Goal: Information Seeking & Learning: Find specific fact

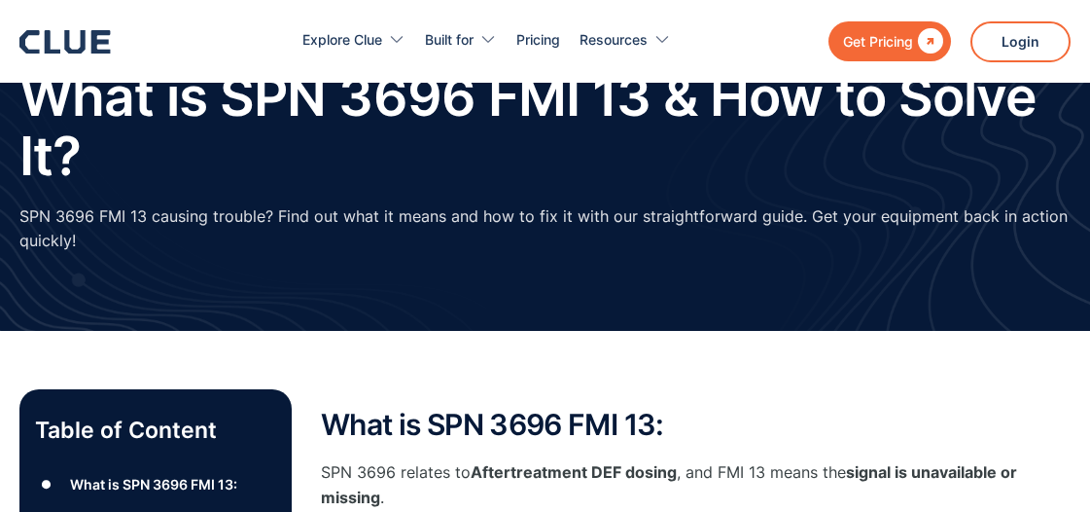
scroll to position [43, 0]
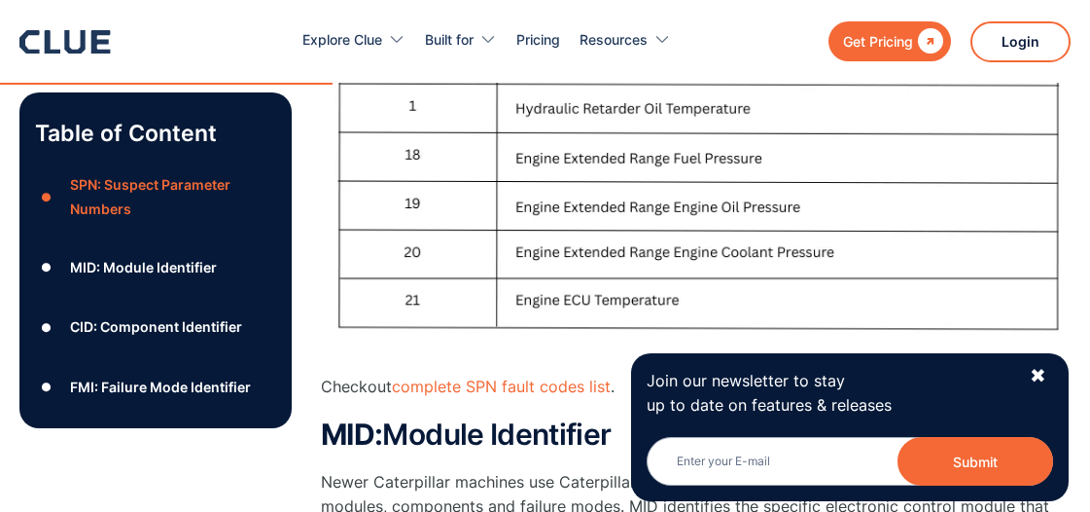
scroll to position [1186, 0]
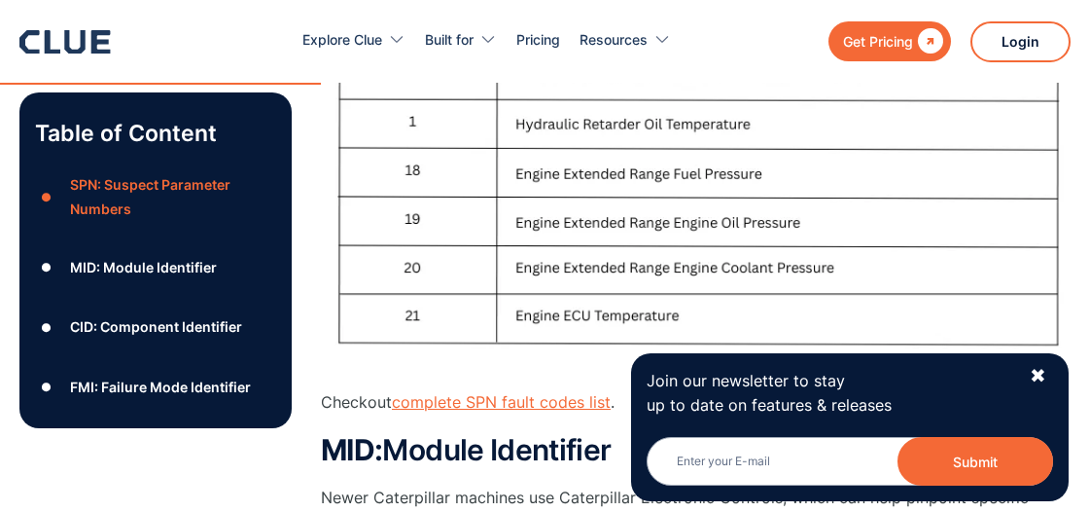
click at [510, 405] on link "complete SPN fault codes list" at bounding box center [501, 401] width 219 height 19
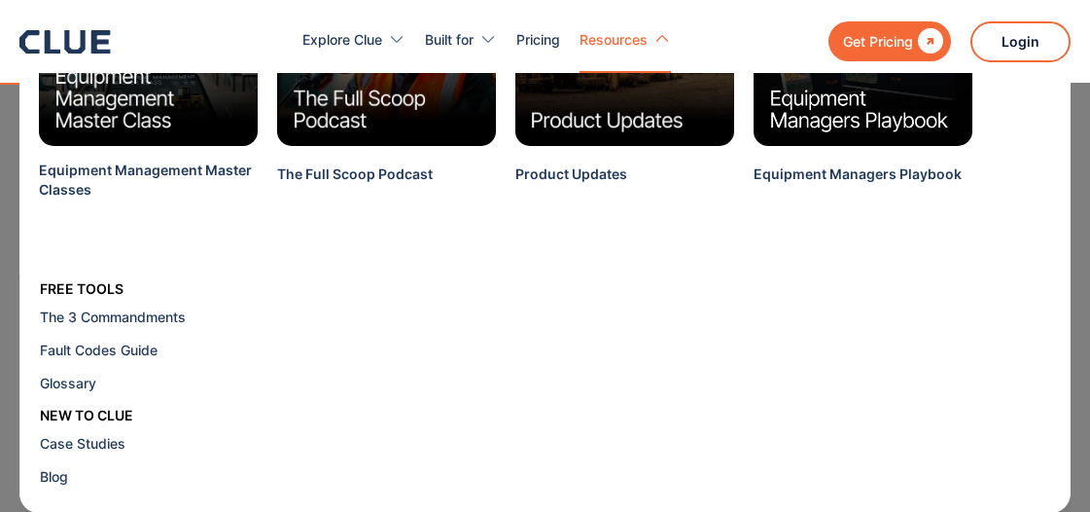
scroll to position [1312, 0]
click at [93, 350] on div "Fault Codes Guide" at bounding box center [158, 349] width 237 height 20
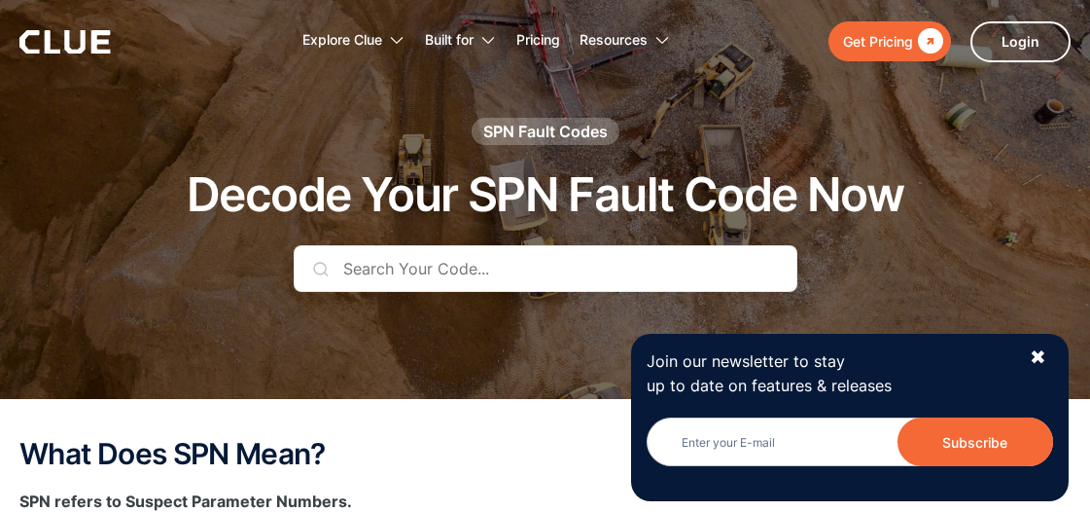
scroll to position [47, 0]
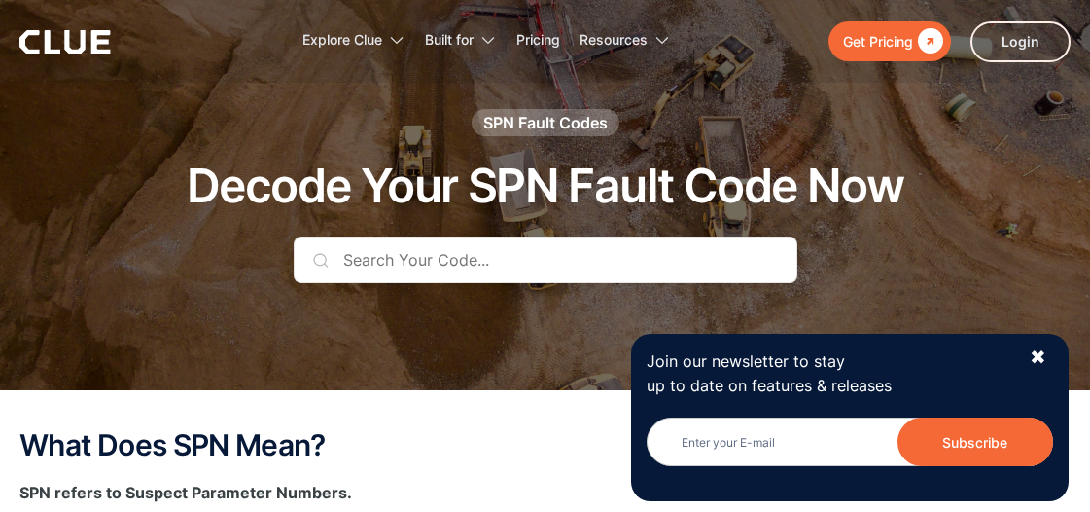
click at [475, 252] on input "text" at bounding box center [546, 259] width 504 height 47
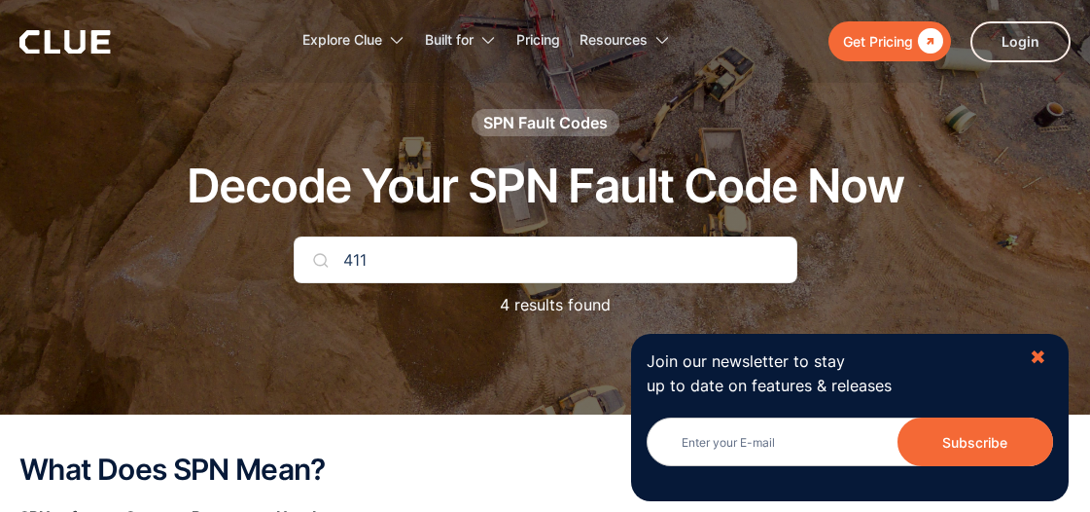
click at [1043, 354] on div "✖" at bounding box center [1038, 357] width 17 height 24
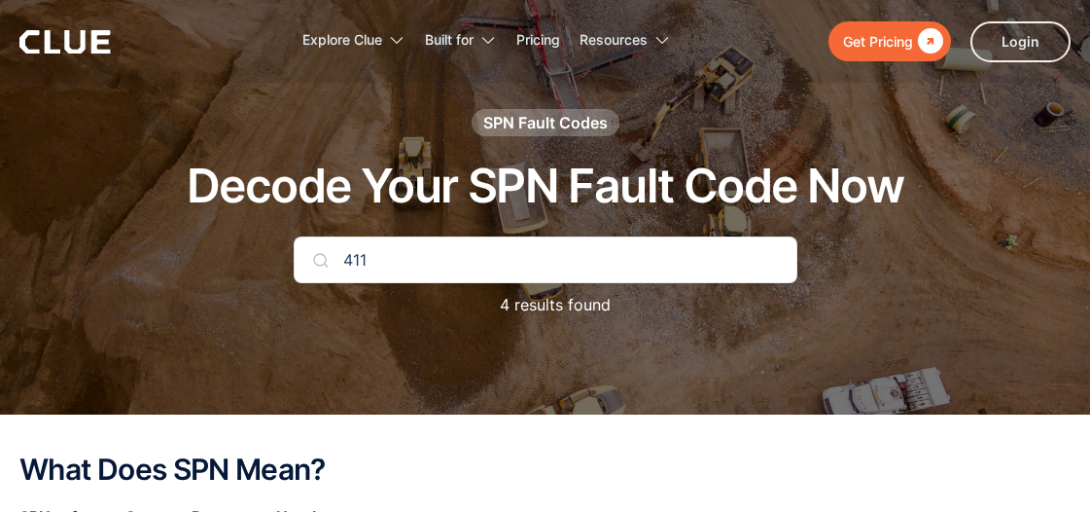
click at [394, 262] on input "411" at bounding box center [546, 259] width 504 height 47
type input "4"
type input "3358"
click at [552, 310] on p "1 results found" at bounding box center [544, 305] width 127 height 24
click at [426, 270] on input "3358" at bounding box center [546, 259] width 504 height 47
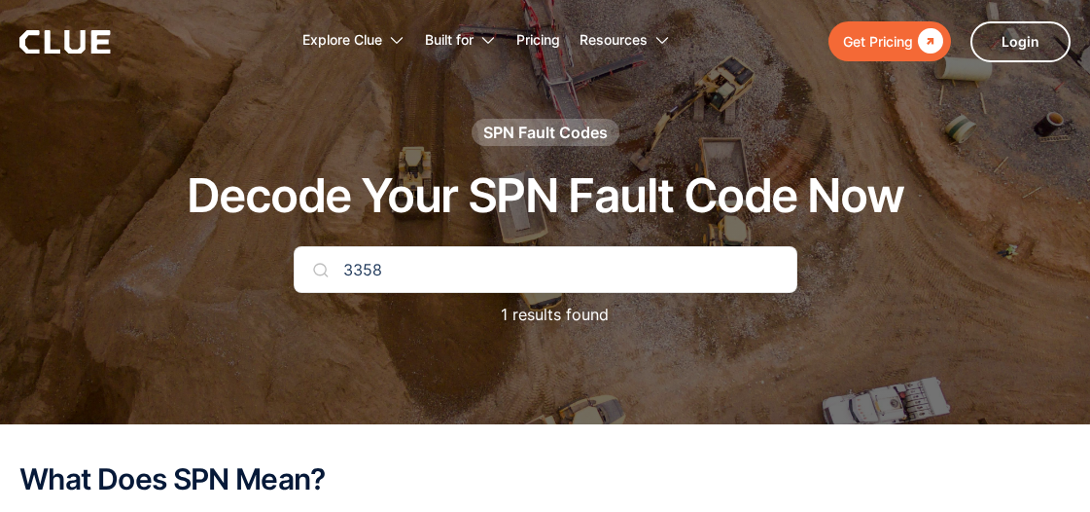
scroll to position [45, 0]
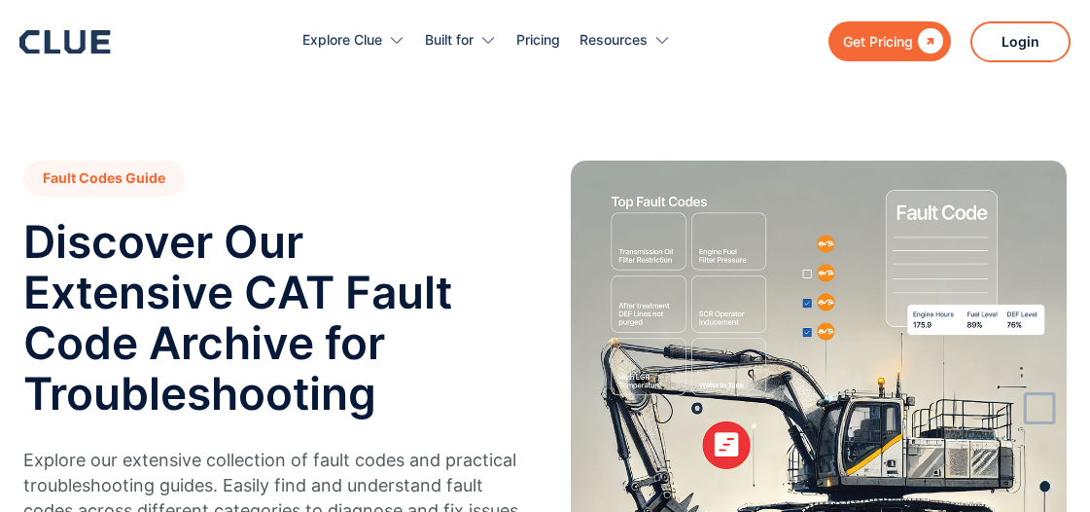
click at [93, 350] on h2 "Discover Our Extensive CAT Fault Code Archive for Troubleshooting" at bounding box center [272, 317] width 499 height 202
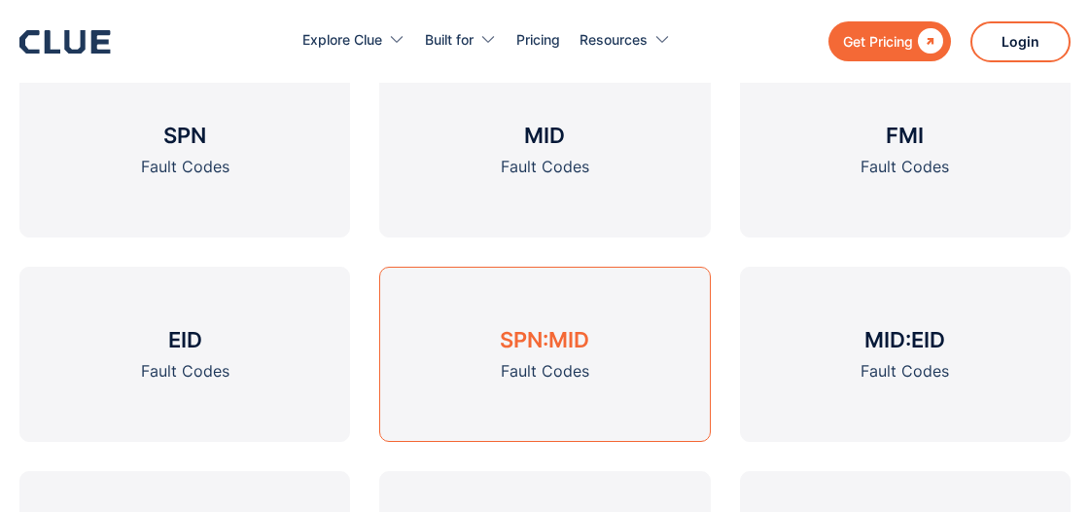
scroll to position [874, 0]
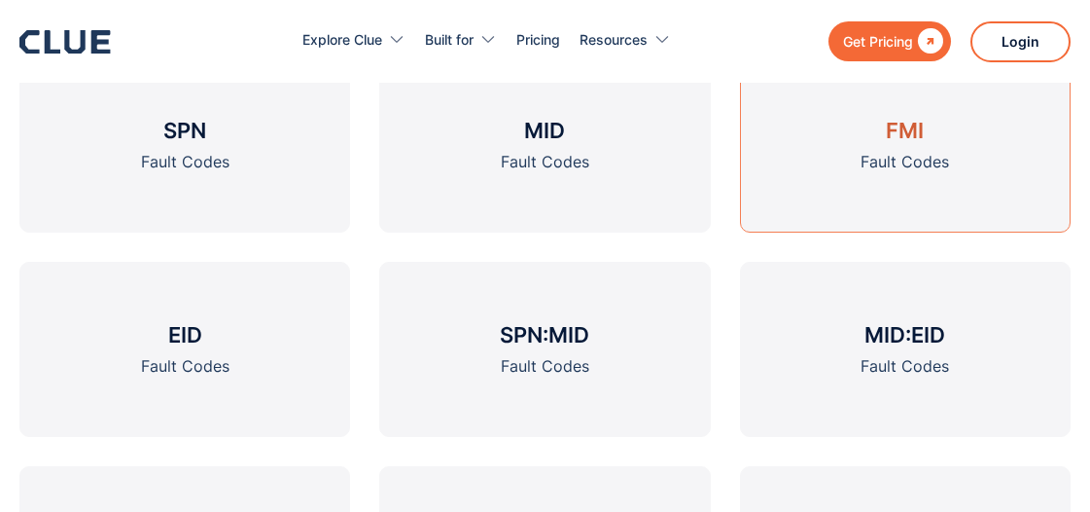
click at [864, 169] on div "Fault Codes" at bounding box center [905, 162] width 89 height 24
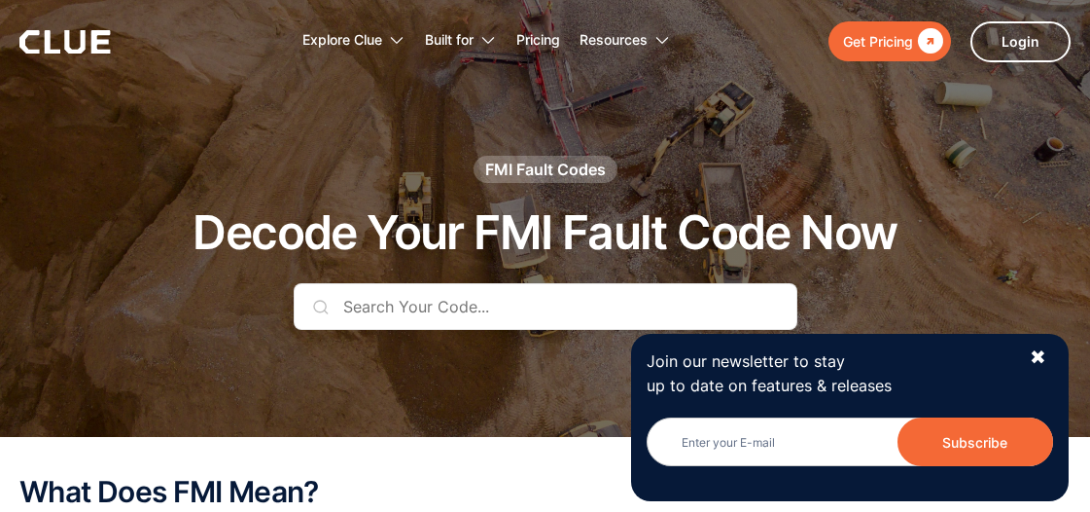
click at [445, 310] on input "text" at bounding box center [546, 306] width 504 height 47
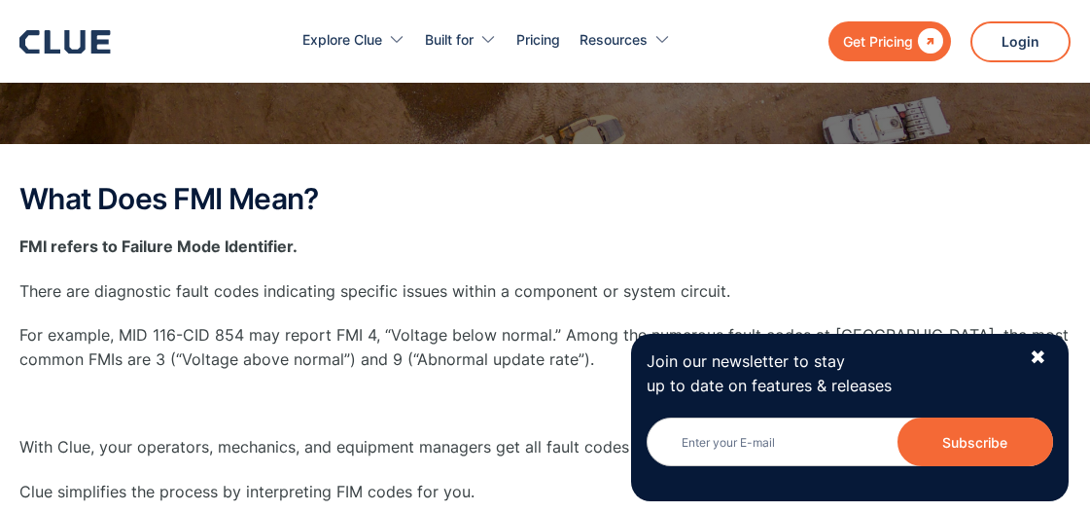
scroll to position [327, 0]
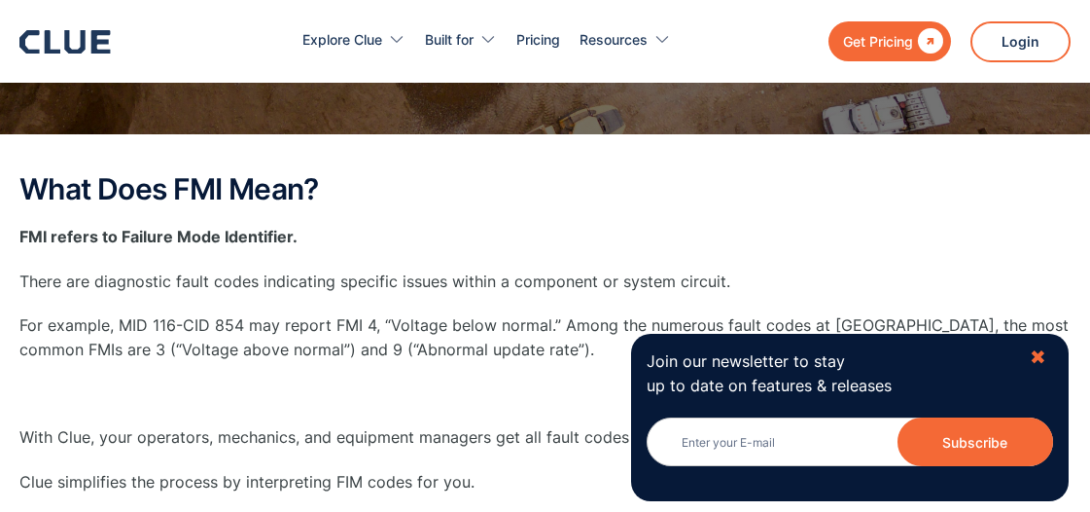
type input "13"
click at [1046, 352] on div "✖" at bounding box center [1038, 357] width 17 height 24
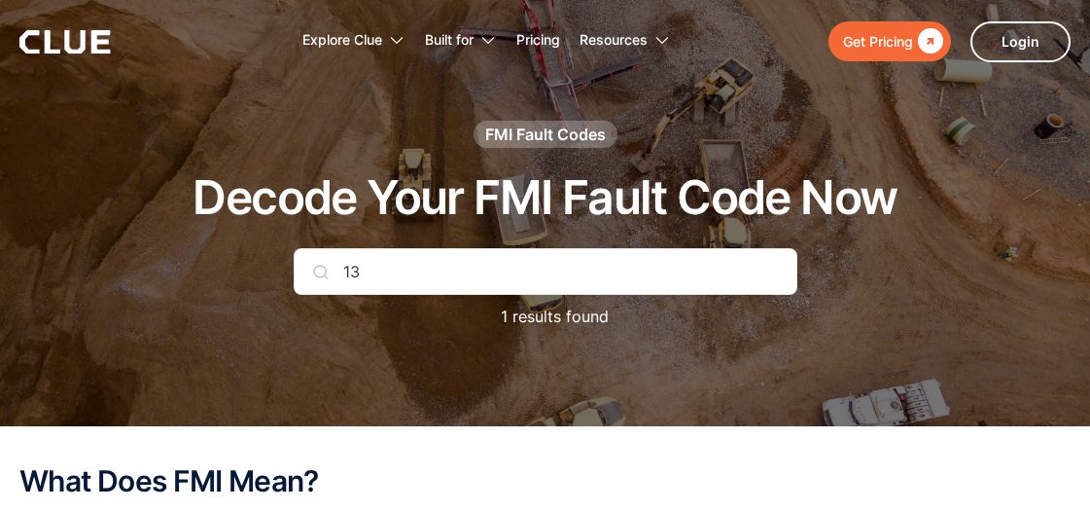
scroll to position [36, 0]
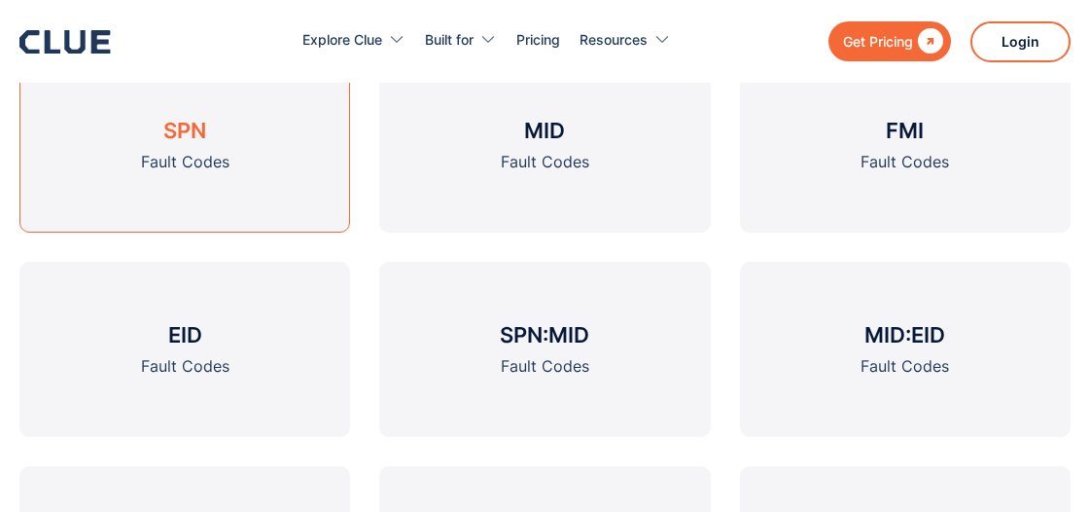
click at [232, 142] on link "SPN Fault Codes" at bounding box center [184, 144] width 331 height 175
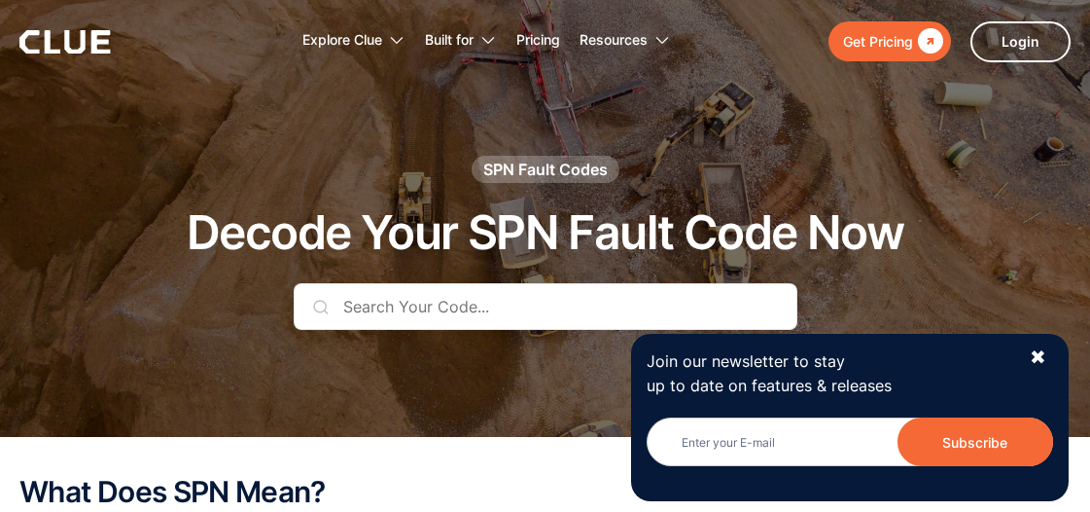
drag, startPoint x: 344, startPoint y: 303, endPoint x: 346, endPoint y: 255, distance: 47.7
click at [344, 303] on input "text" at bounding box center [546, 306] width 504 height 47
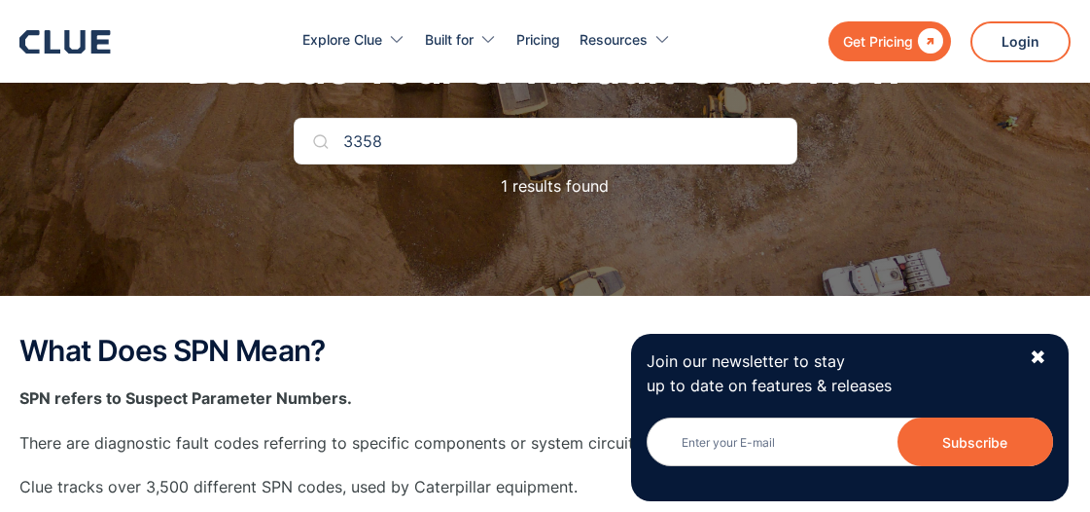
scroll to position [136, 0]
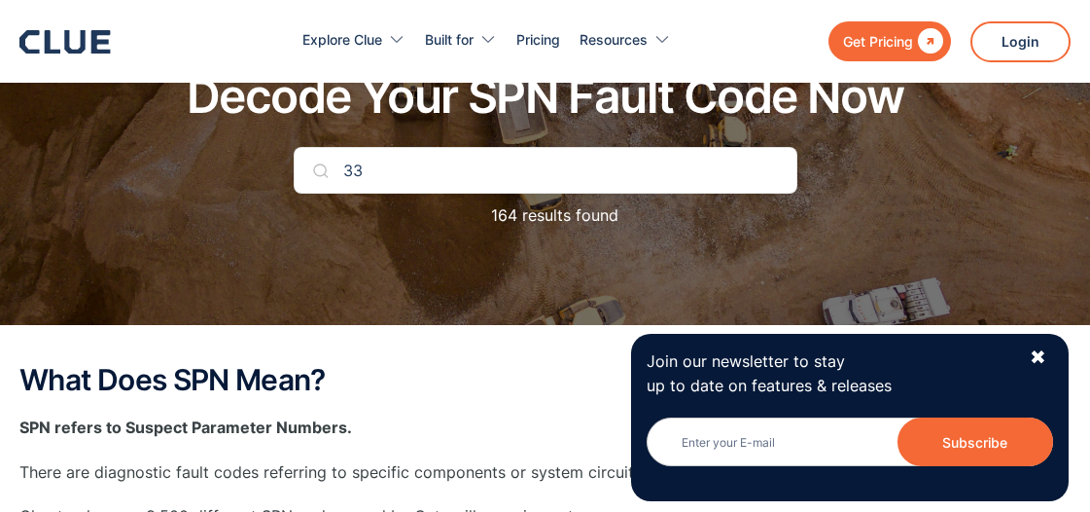
type input "3"
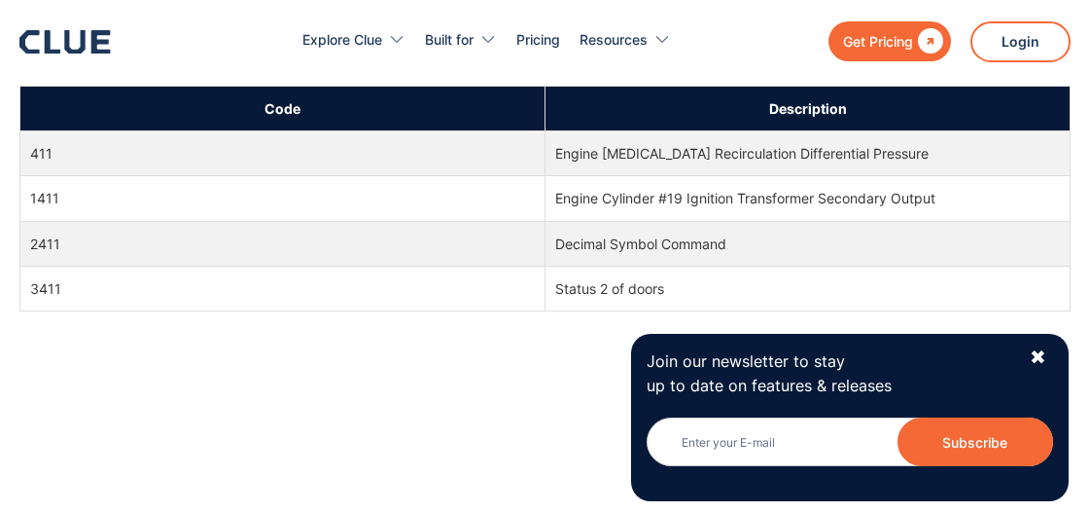
scroll to position [842, 0]
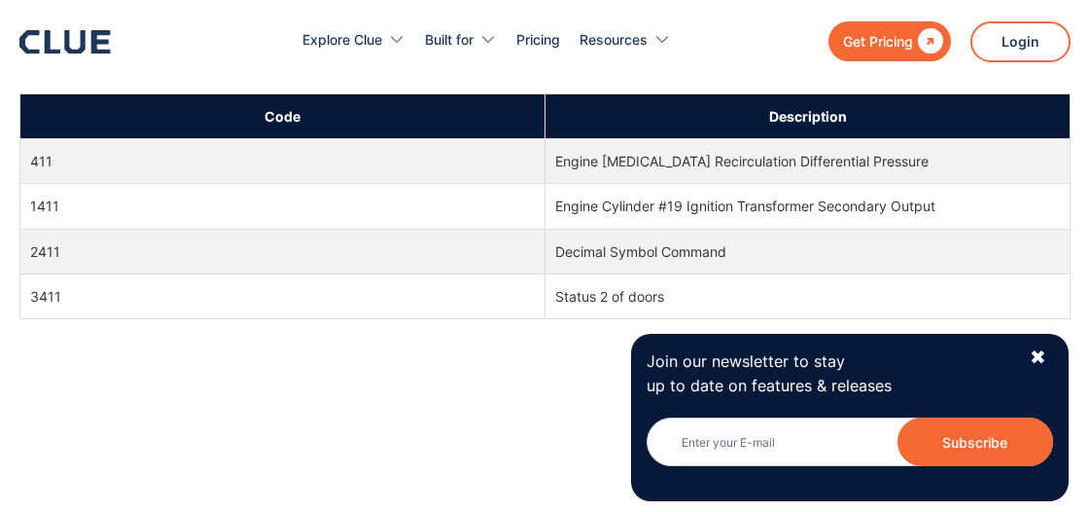
type input "411"
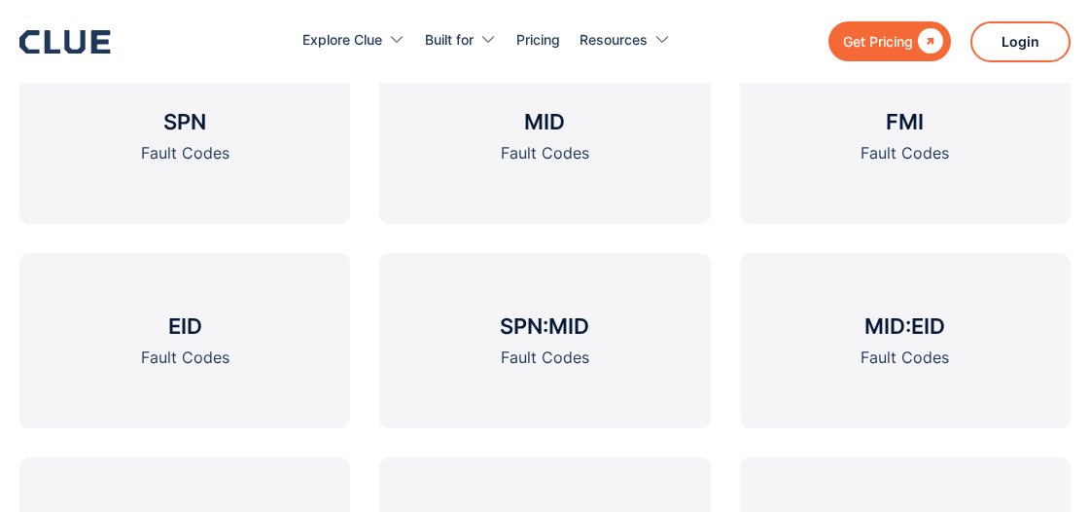
scroll to position [874, 0]
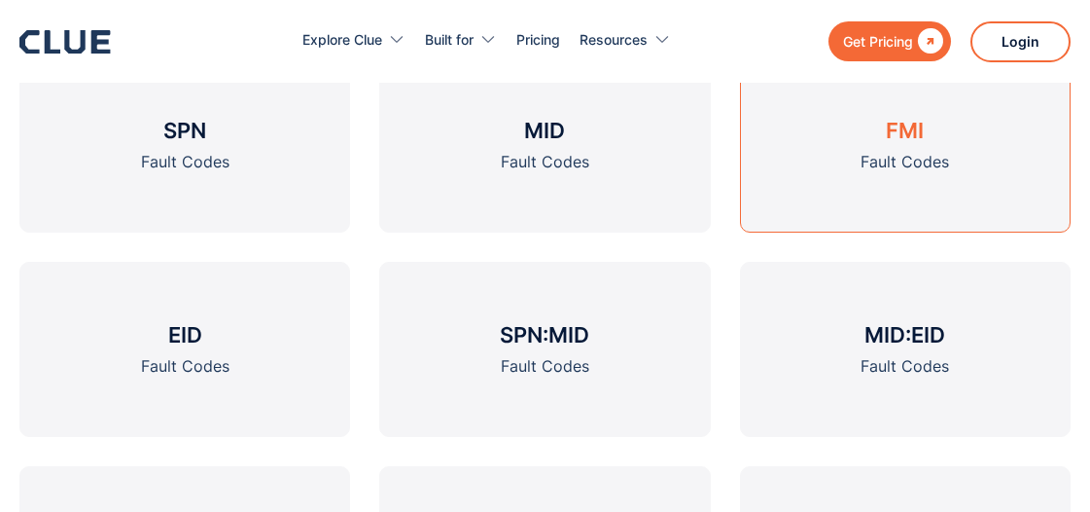
click at [854, 194] on link "FMI Fault Codes" at bounding box center [905, 144] width 331 height 175
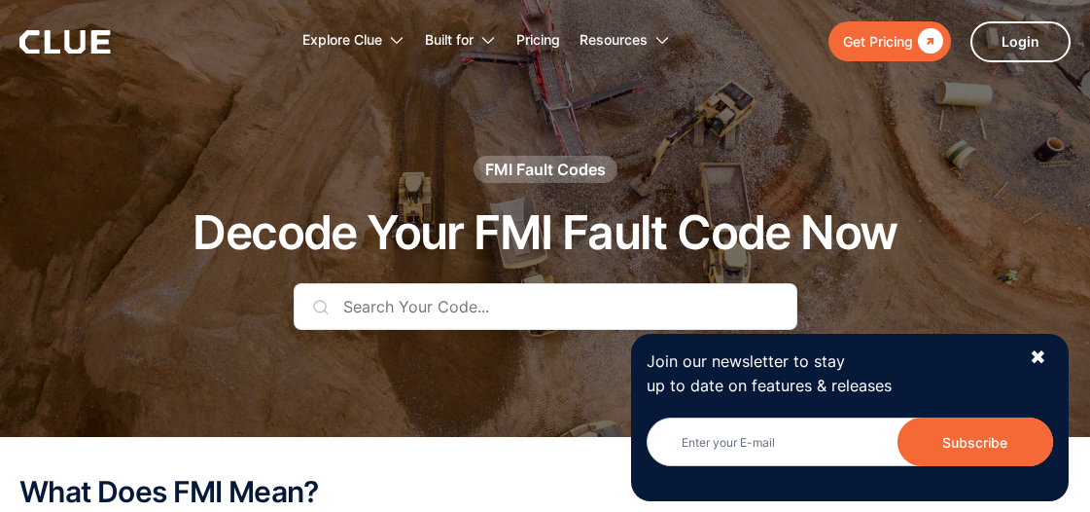
click at [512, 303] on input "text" at bounding box center [546, 306] width 504 height 47
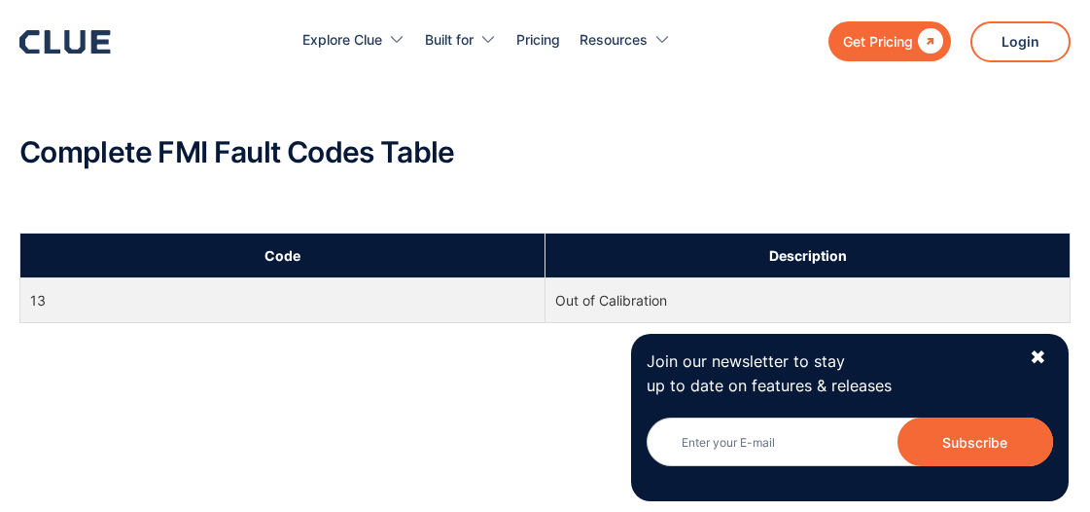
scroll to position [831, 0]
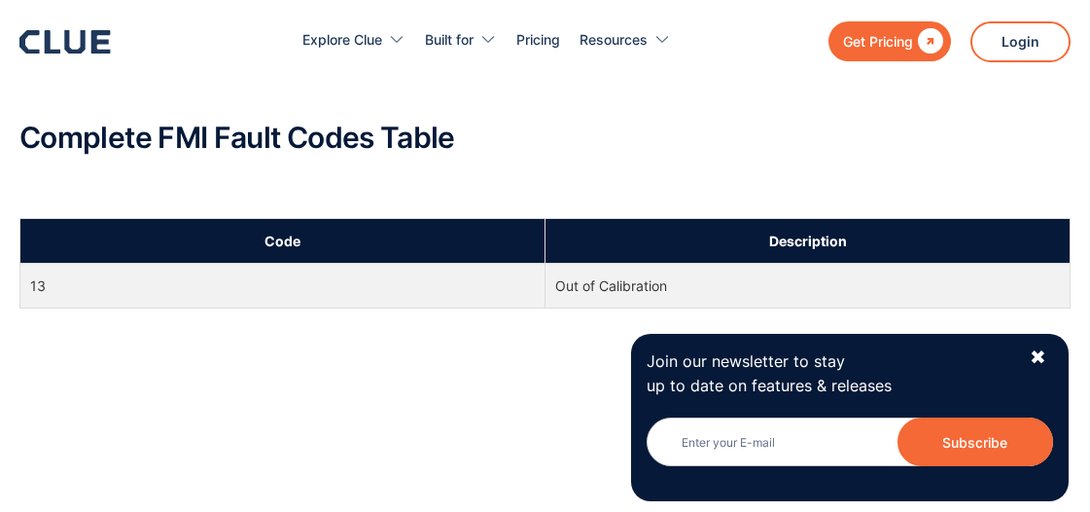
type input "13"
